Goal: Navigation & Orientation: Find specific page/section

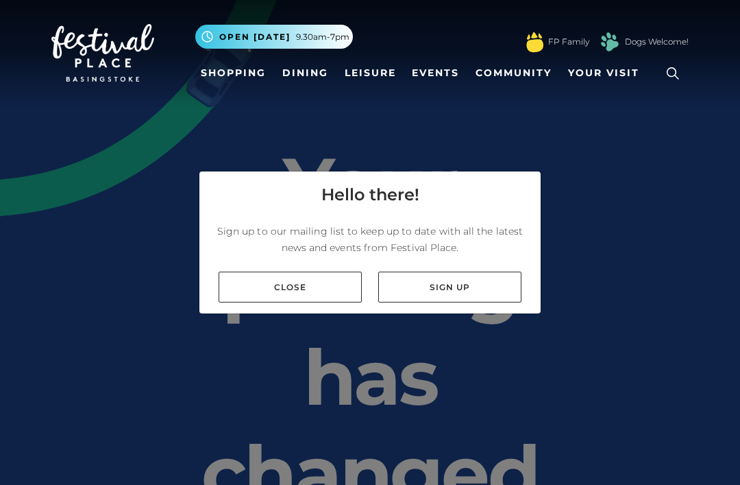
click at [333, 302] on link "Close" at bounding box center [290, 286] width 143 height 31
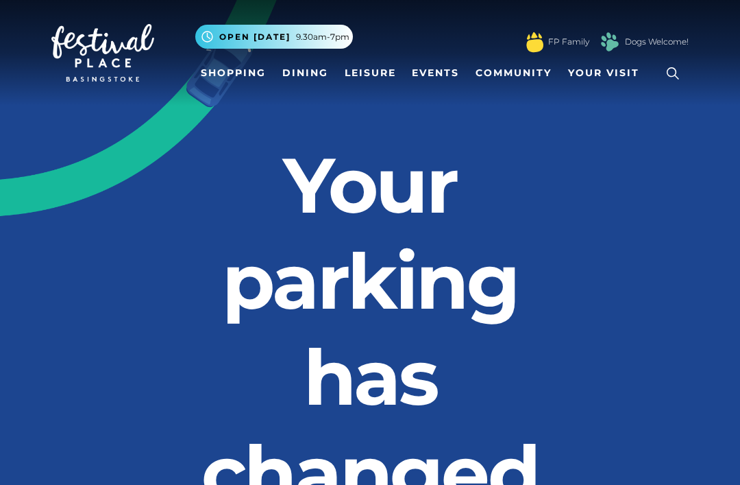
click at [242, 69] on link "Shopping" at bounding box center [233, 72] width 76 height 25
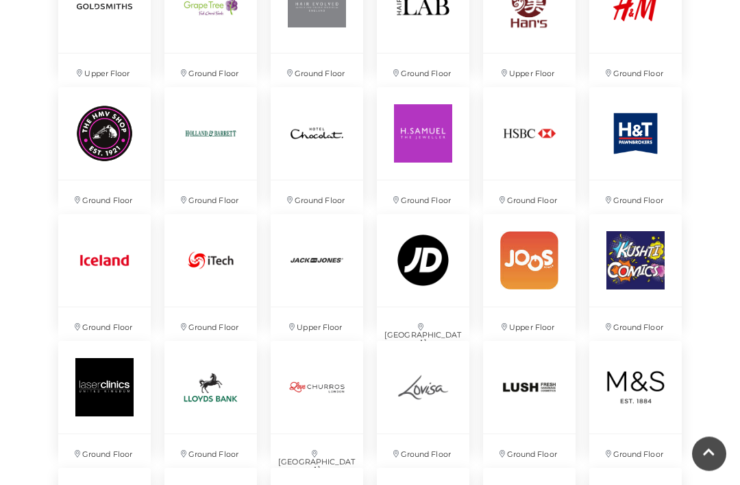
scroll to position [1740, 0]
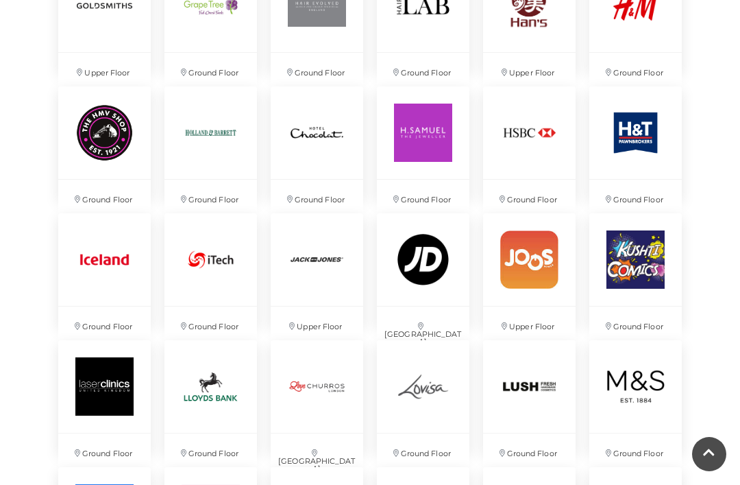
click at [643, 258] on img at bounding box center [636, 259] width 93 height 93
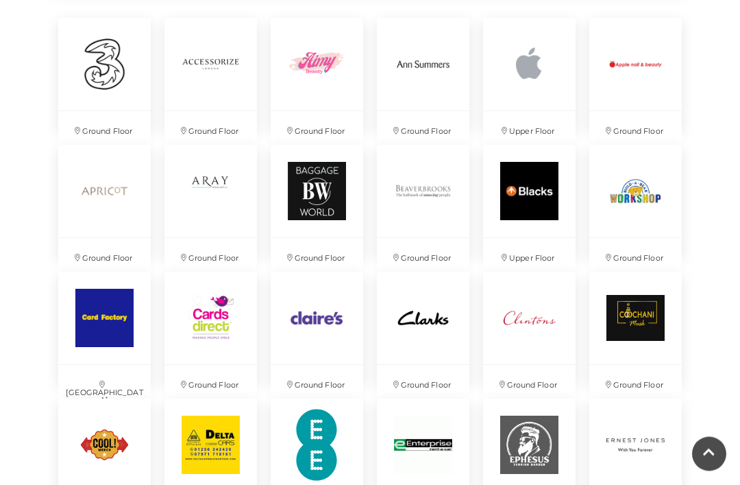
scroll to position [1048, 0]
click at [117, 446] on img at bounding box center [104, 444] width 93 height 93
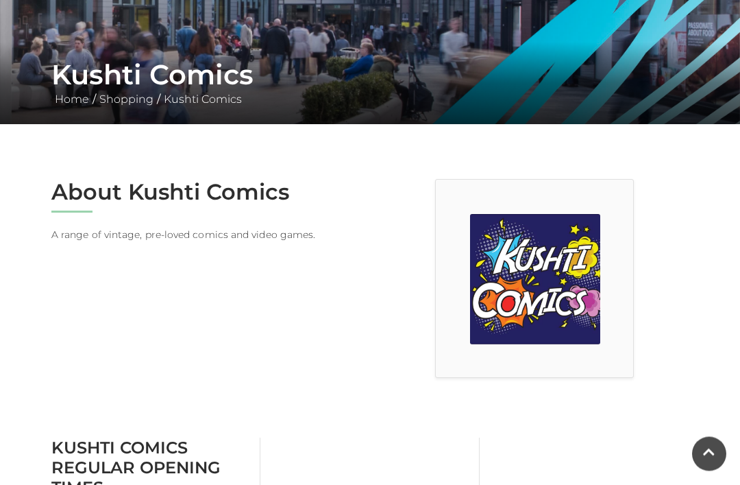
scroll to position [199, 0]
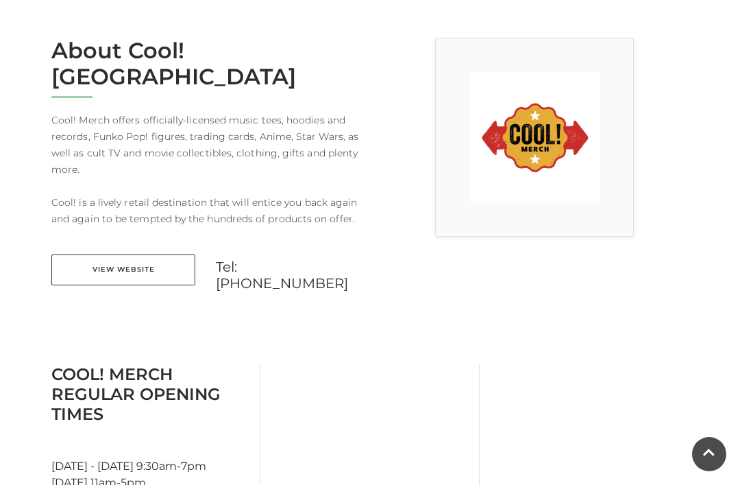
scroll to position [361, 0]
click at [158, 254] on link "View Website" at bounding box center [123, 269] width 144 height 31
